Goal: Task Accomplishment & Management: Manage account settings

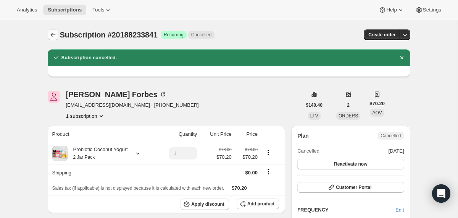
click at [51, 35] on icon "Subscriptions" at bounding box center [52, 35] width 5 height 4
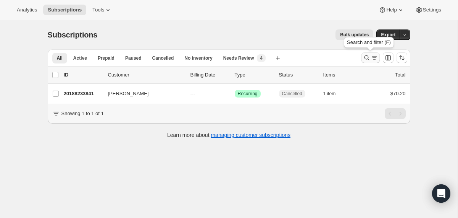
click at [366, 59] on icon "Search and filter results" at bounding box center [367, 58] width 8 height 8
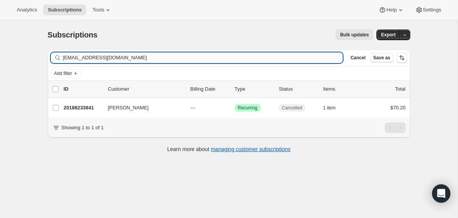
click at [281, 57] on input "[EMAIL_ADDRESS][DOMAIN_NAME]" at bounding box center [203, 57] width 280 height 11
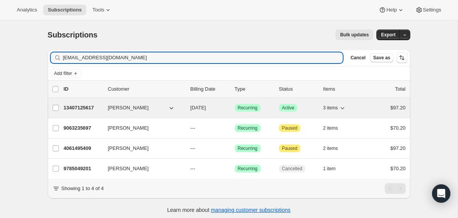
type input "[EMAIL_ADDRESS][DOMAIN_NAME]"
click at [184, 108] on div "13407125617 [PERSON_NAME] [DATE] Success Recurring Success Active 3 items $97.20" at bounding box center [235, 107] width 342 height 11
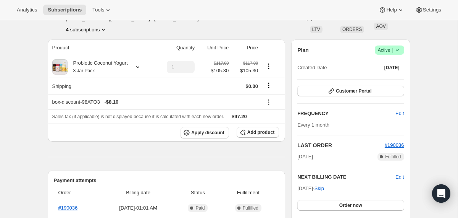
scroll to position [52, 0]
click at [194, 136] on button "Apply discount" at bounding box center [205, 131] width 48 height 11
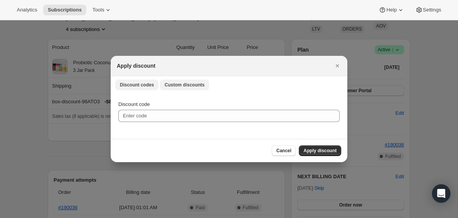
click at [191, 82] on span "Custom discounts" at bounding box center [185, 85] width 40 height 6
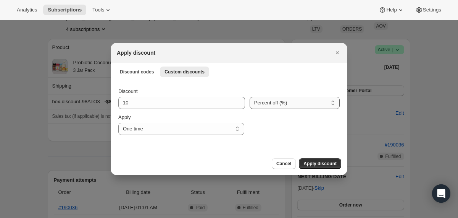
click at [255, 105] on select "Percent off (%) Amount off ($)" at bounding box center [295, 103] width 90 height 12
select select "fixed"
click at [250, 97] on select "Percent off (%) Amount off ($)" at bounding box center [295, 103] width 90 height 12
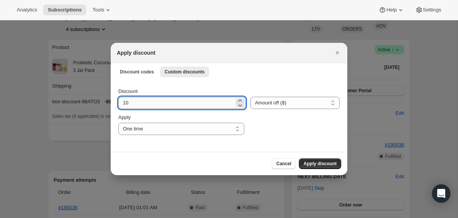
click at [200, 102] on input "10" at bounding box center [176, 103] width 116 height 12
type input "97.2"
click at [318, 163] on span "Apply discount" at bounding box center [319, 163] width 33 height 6
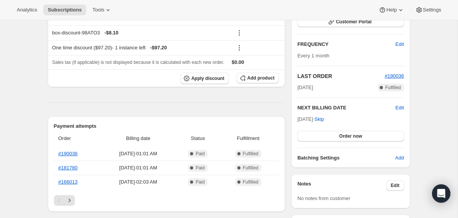
scroll to position [0, 0]
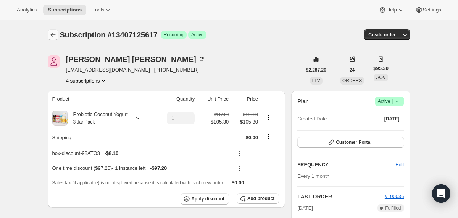
click at [51, 32] on icon "Subscriptions" at bounding box center [53, 35] width 8 height 8
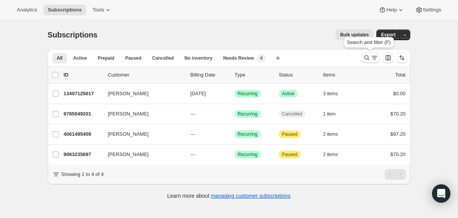
click at [365, 55] on icon "Search and filter results" at bounding box center [367, 58] width 8 height 8
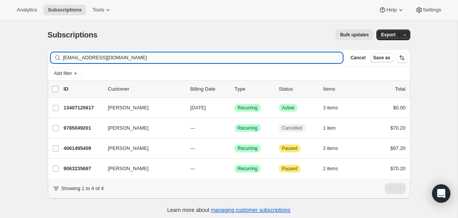
click at [271, 58] on input "[EMAIL_ADDRESS][DOMAIN_NAME]" at bounding box center [203, 57] width 280 height 11
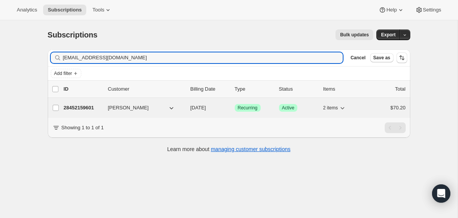
type input "[EMAIL_ADDRESS][DOMAIN_NAME]"
click at [194, 107] on span "[DATE]" at bounding box center [198, 108] width 16 height 6
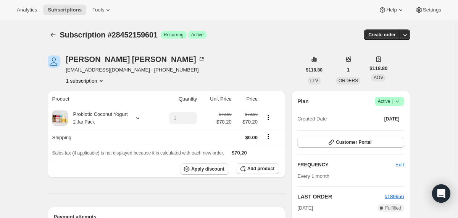
click at [396, 100] on icon at bounding box center [398, 101] width 8 height 8
click at [380, 124] on button "Cancel subscription" at bounding box center [387, 129] width 48 height 12
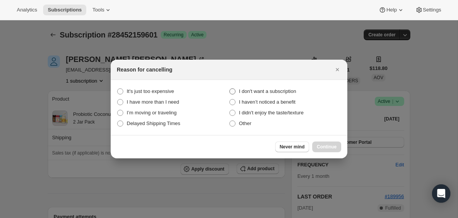
click at [270, 87] on label "I don't want a subscription" at bounding box center [285, 91] width 112 height 11
click at [230, 88] on subscription "I don't want a subscription" at bounding box center [229, 88] width 0 height 0
radio subscription "true"
click at [285, 111] on span "I didn't enjoy the taste/texture" at bounding box center [271, 113] width 65 height 6
click at [230, 110] on taste\/texture "I didn't enjoy the taste/texture" at bounding box center [229, 110] width 0 height 0
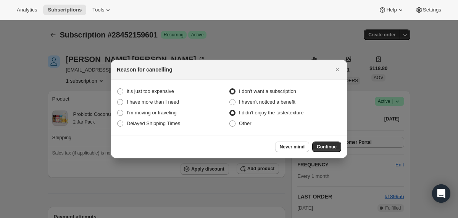
radio taste\/texture "true"
radio subscription "false"
click at [279, 102] on span "I haven’t noticed a benefit" at bounding box center [267, 102] width 56 height 6
click at [230, 99] on benefit "I haven’t noticed a benefit" at bounding box center [229, 99] width 0 height 0
radio benefit "true"
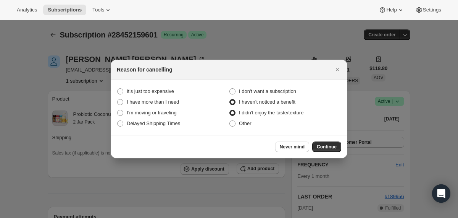
radio taste\/texture "false"
click at [322, 146] on span "Continue" at bounding box center [327, 147] width 20 height 6
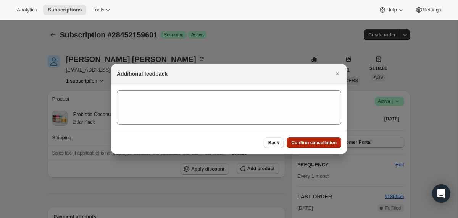
click at [321, 145] on span "Confirm cancellation" at bounding box center [313, 142] width 45 height 6
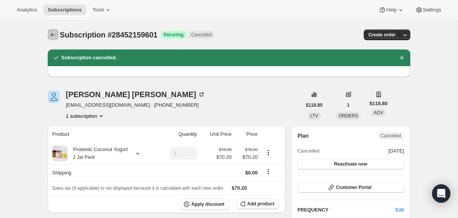
click at [51, 33] on icon "Subscriptions" at bounding box center [53, 35] width 8 height 8
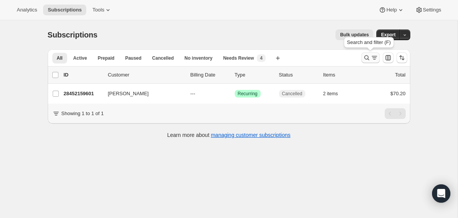
click at [364, 60] on icon "Search and filter results" at bounding box center [367, 58] width 8 height 8
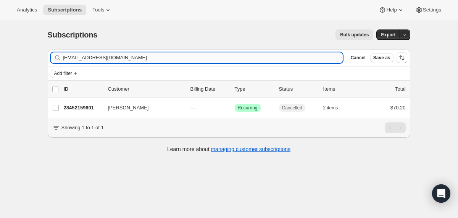
click at [275, 56] on input "[EMAIL_ADDRESS][DOMAIN_NAME]" at bounding box center [203, 57] width 280 height 11
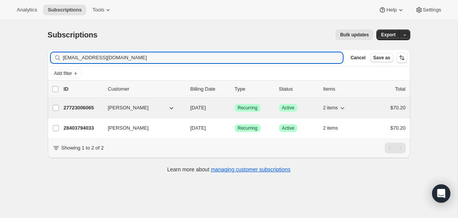
type input "[EMAIL_ADDRESS][DOMAIN_NAME]"
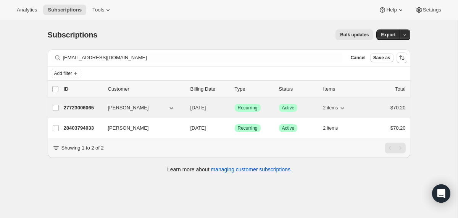
click at [186, 107] on div "27723006065 [PERSON_NAME] [DATE] Success Recurring Success Active 2 items $70.20" at bounding box center [235, 107] width 342 height 11
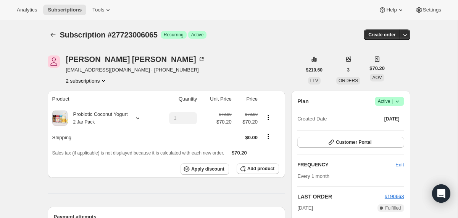
click at [398, 100] on icon at bounding box center [396, 101] width 3 height 2
click at [382, 126] on span "Cancel subscription" at bounding box center [386, 129] width 43 height 6
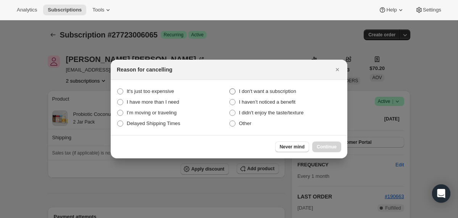
click at [292, 90] on span "I don't want a subscription" at bounding box center [267, 91] width 57 height 6
click at [230, 89] on subscription "I don't want a subscription" at bounding box center [229, 88] width 0 height 0
radio subscription "true"
click at [323, 145] on span "Continue" at bounding box center [327, 147] width 20 height 6
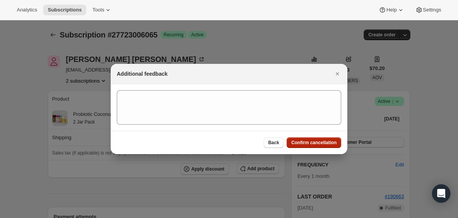
click at [321, 144] on span "Confirm cancellation" at bounding box center [313, 142] width 45 height 6
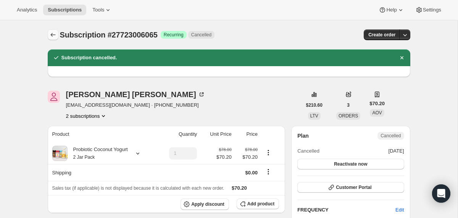
click at [52, 30] on button "Subscriptions" at bounding box center [53, 34] width 11 height 11
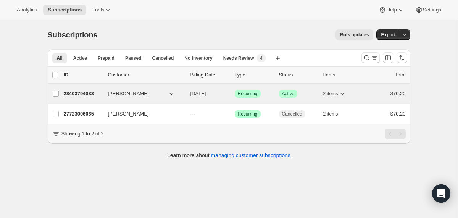
click at [189, 94] on div "28403794033 [PERSON_NAME] [DATE] Success Recurring Success Active 2 items $70.20" at bounding box center [235, 93] width 342 height 11
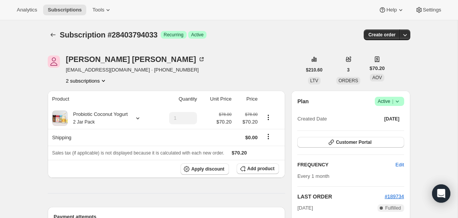
click at [402, 103] on span "Success Active |" at bounding box center [389, 101] width 29 height 9
click at [395, 129] on span "Cancel subscription" at bounding box center [386, 129] width 43 height 6
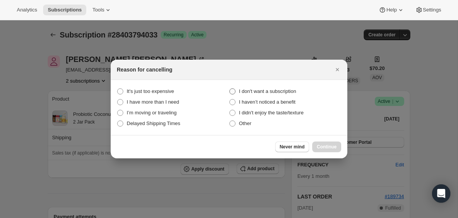
click at [296, 92] on span "I don't want a subscription" at bounding box center [267, 91] width 57 height 6
click at [230, 89] on subscription "I don't want a subscription" at bounding box center [229, 88] width 0 height 0
radio subscription "true"
click at [319, 144] on span "Continue" at bounding box center [327, 147] width 20 height 6
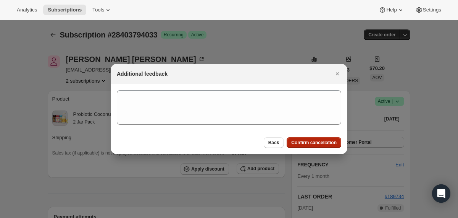
click at [319, 144] on span "Confirm cancellation" at bounding box center [313, 142] width 45 height 6
